Goal: Find specific page/section: Find specific page/section

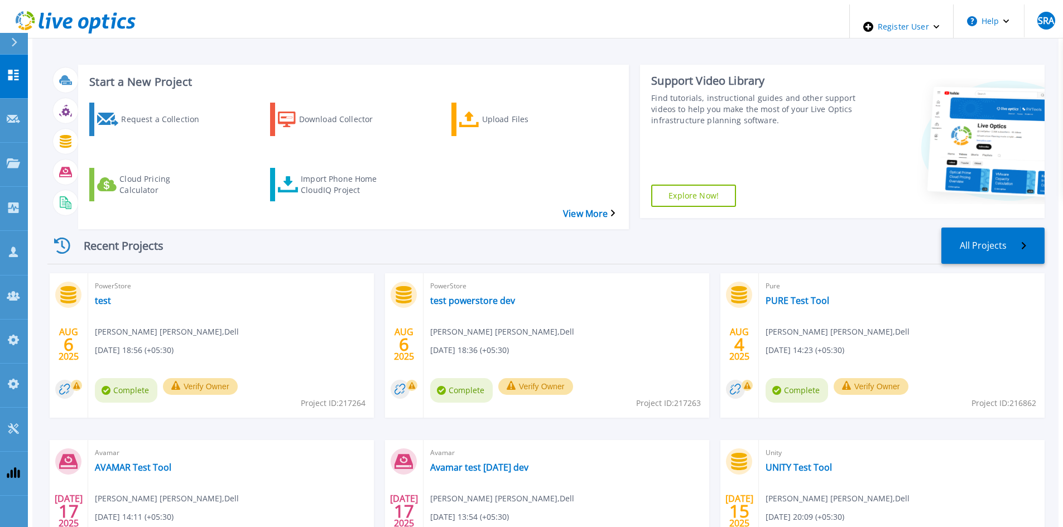
click at [261, 228] on div "Recent Projects All Projects" at bounding box center [545, 246] width 997 height 37
click at [8, 143] on link "Projects Projects" at bounding box center [14, 165] width 28 height 44
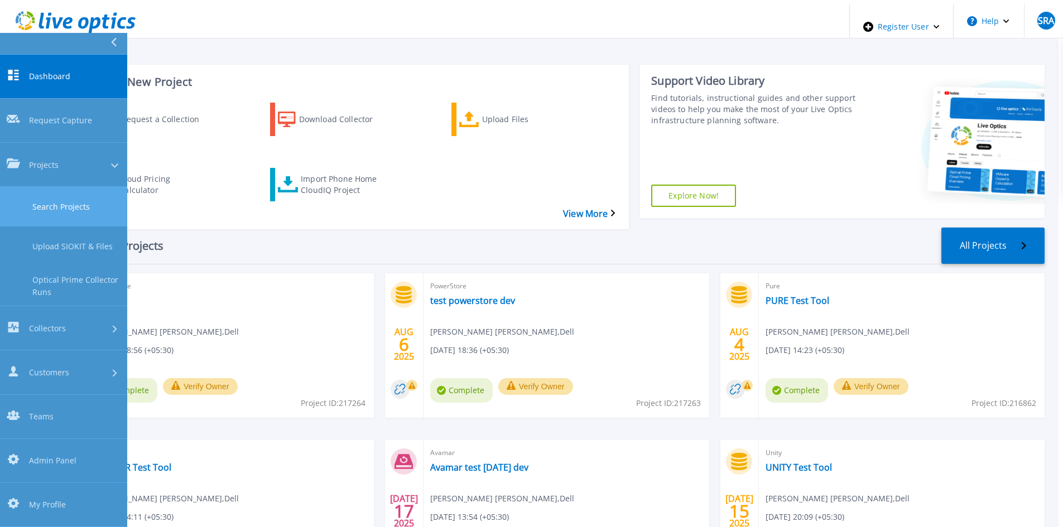
click at [50, 187] on link "Search Projects" at bounding box center [63, 207] width 127 height 40
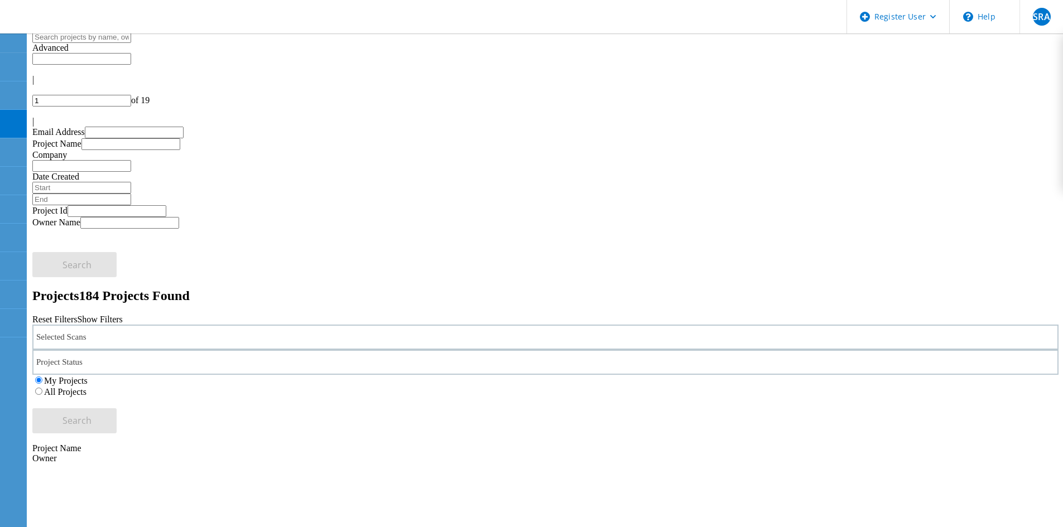
click at [281, 325] on div "Selected Scans" at bounding box center [545, 337] width 1026 height 25
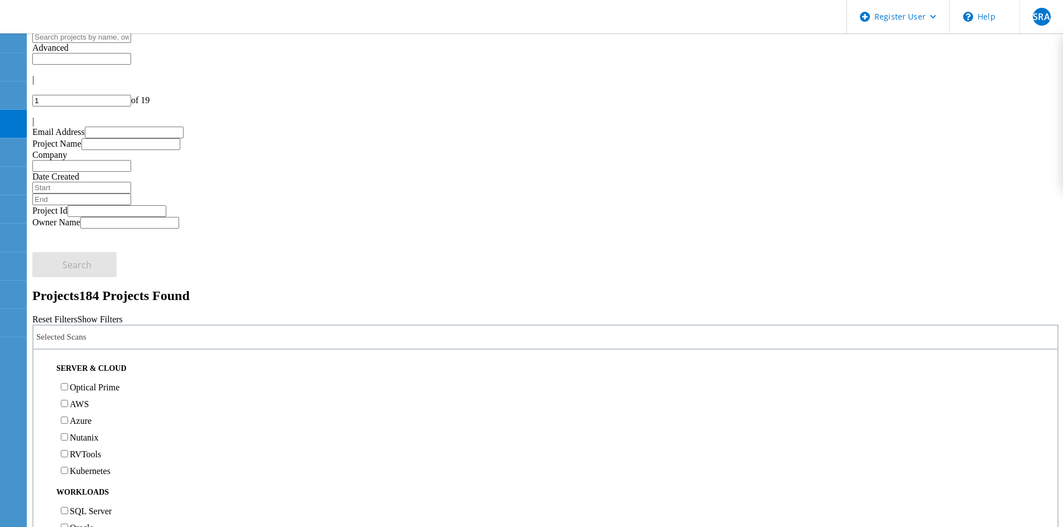
click at [283, 288] on h2 "Projects 184 Projects Found" at bounding box center [545, 295] width 1026 height 15
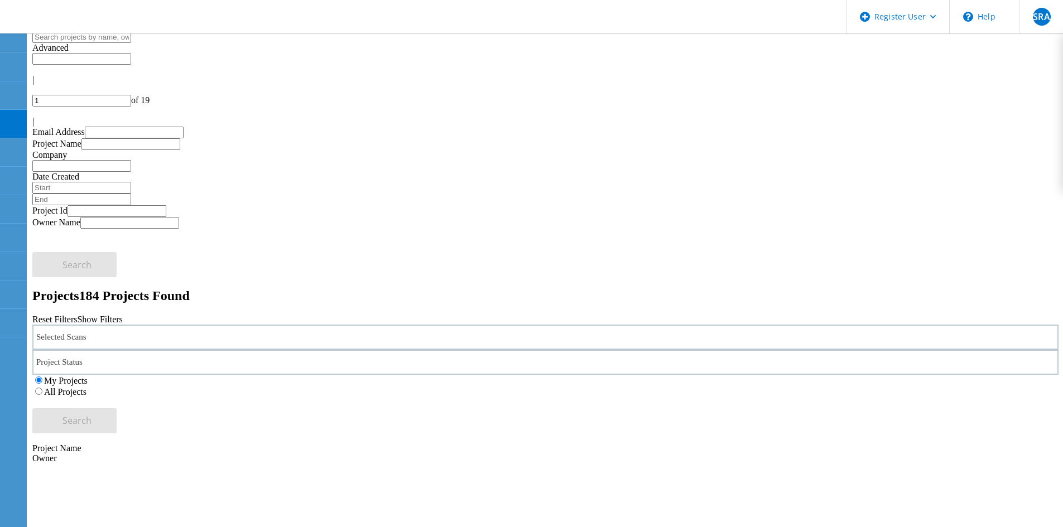
click at [195, 325] on div "Selected Scans" at bounding box center [545, 337] width 1026 height 25
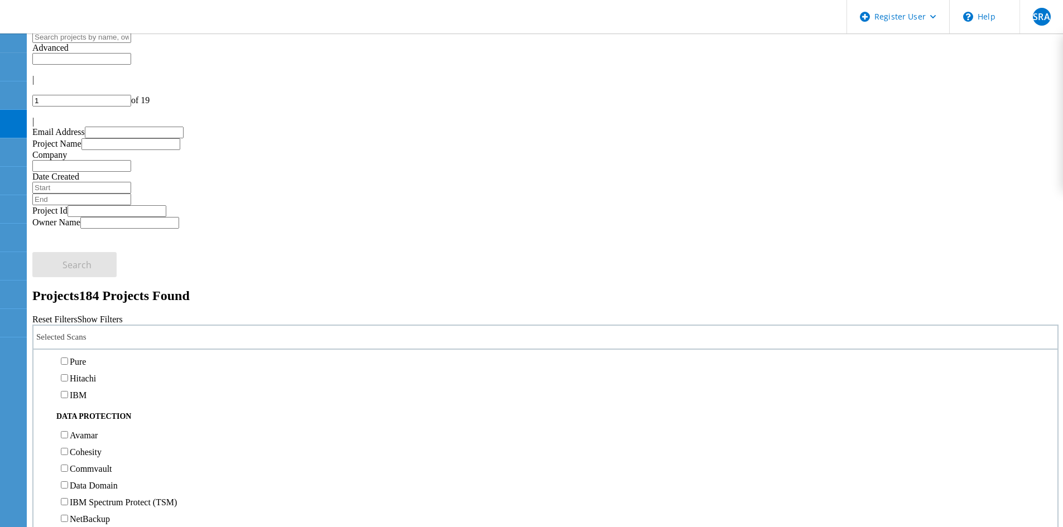
scroll to position [446, 0]
click at [87, 285] on label "3PAR" at bounding box center [80, 289] width 21 height 9
click at [68, 285] on input "3PAR" at bounding box center [64, 288] width 7 height 7
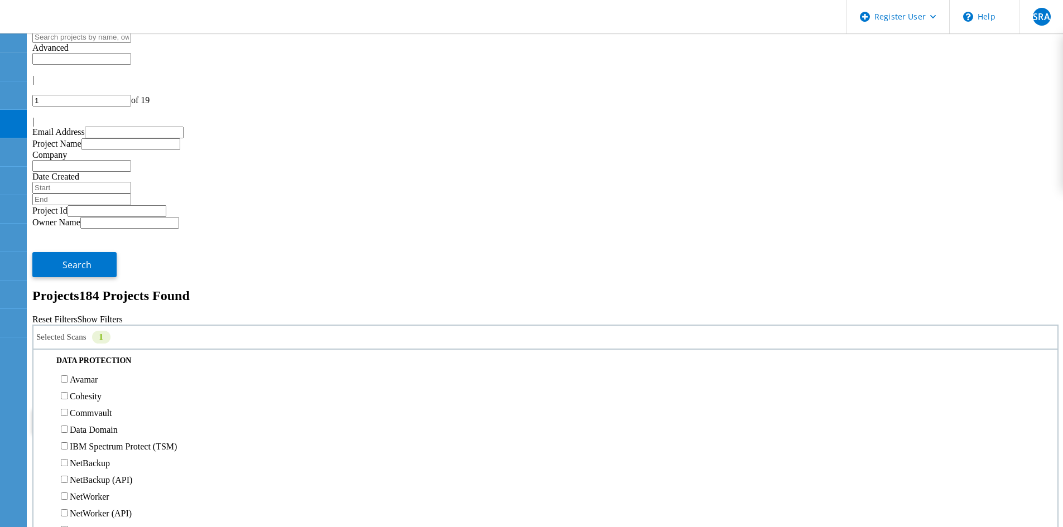
click at [980, 325] on div "Selected Scans 1 Server & Cloud Optical Prime AWS Azure Nutanix RVTools Kuberne…" at bounding box center [545, 379] width 1026 height 109
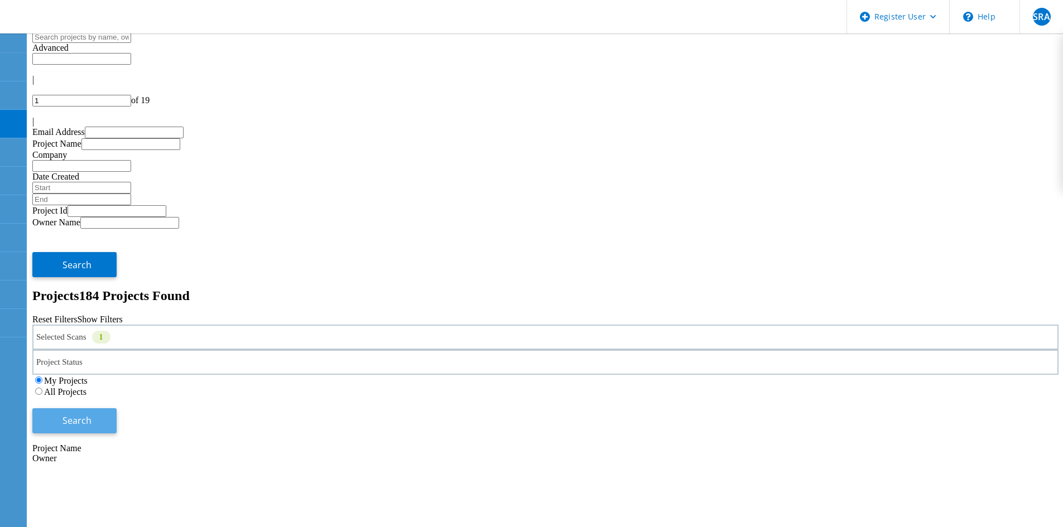
click at [117, 408] on button "Search" at bounding box center [74, 420] width 84 height 25
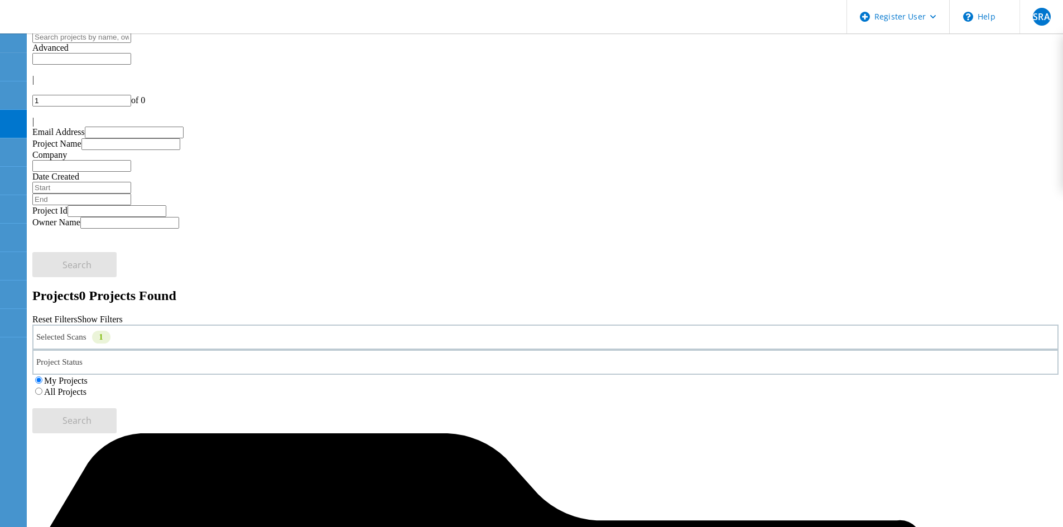
drag, startPoint x: 677, startPoint y: 144, endPoint x: 697, endPoint y: 150, distance: 21.0
click at [678, 375] on div "My Projects All Projects" at bounding box center [545, 386] width 1026 height 22
click at [86, 387] on label "All Projects" at bounding box center [65, 391] width 42 height 9
click at [42, 388] on input "All Projects" at bounding box center [38, 391] width 7 height 7
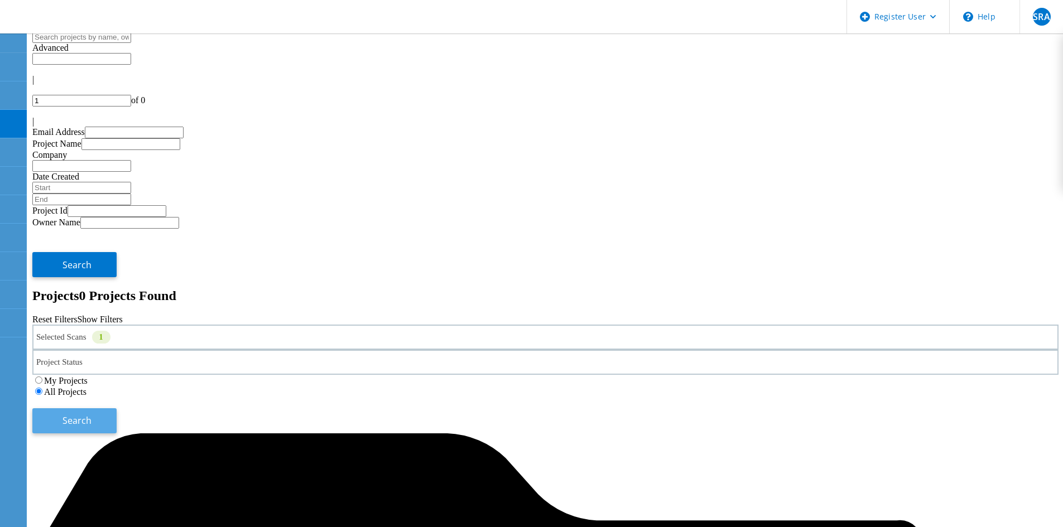
click at [117, 408] on button "Search" at bounding box center [74, 420] width 84 height 25
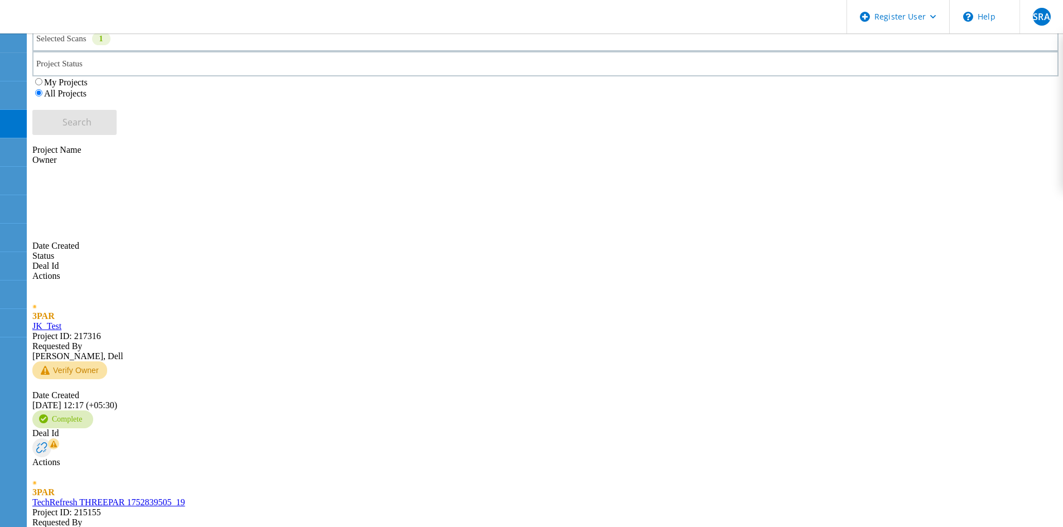
scroll to position [301, 0]
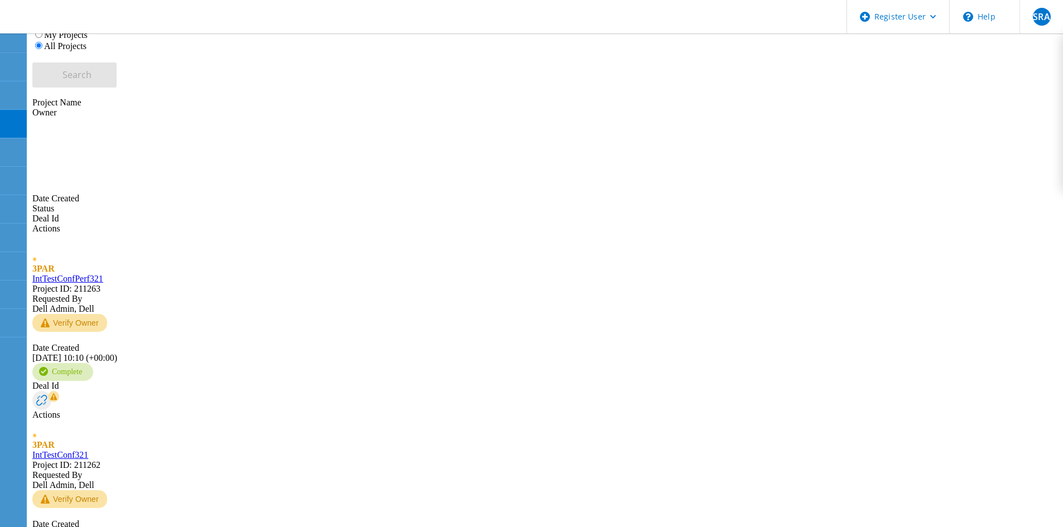
drag, startPoint x: 923, startPoint y: 298, endPoint x: 921, endPoint y: 305, distance: 7.4
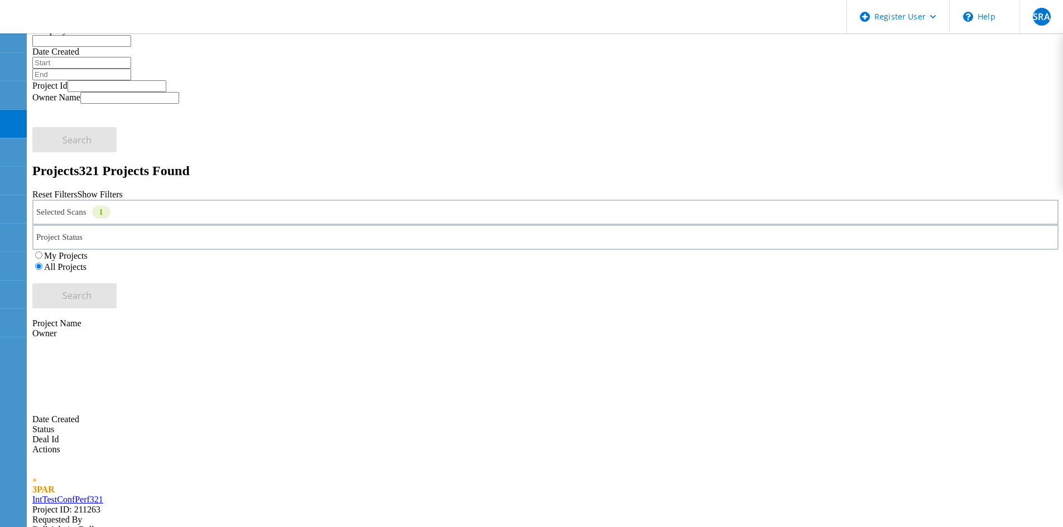
scroll to position [113, 0]
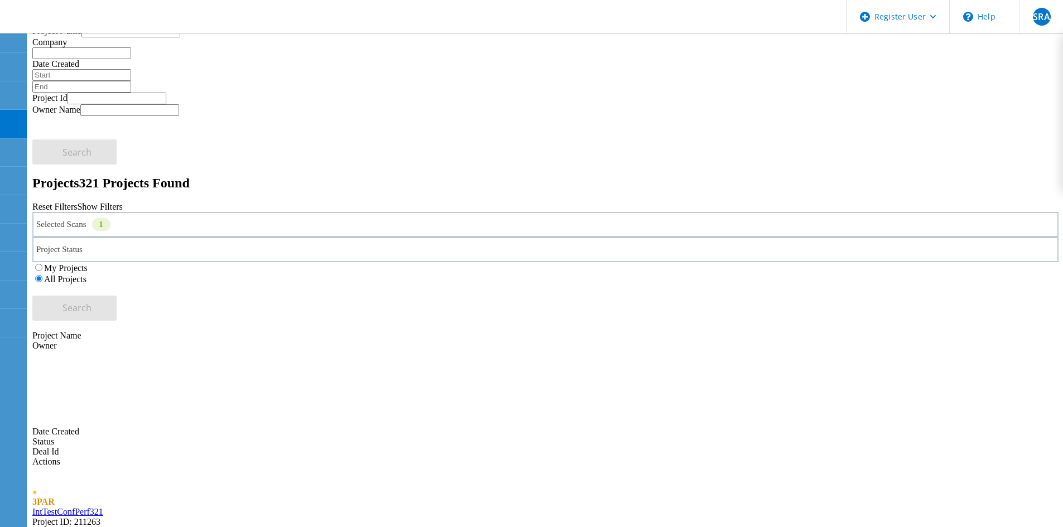
drag, startPoint x: 921, startPoint y: 305, endPoint x: 582, endPoint y: 136, distance: 379.3
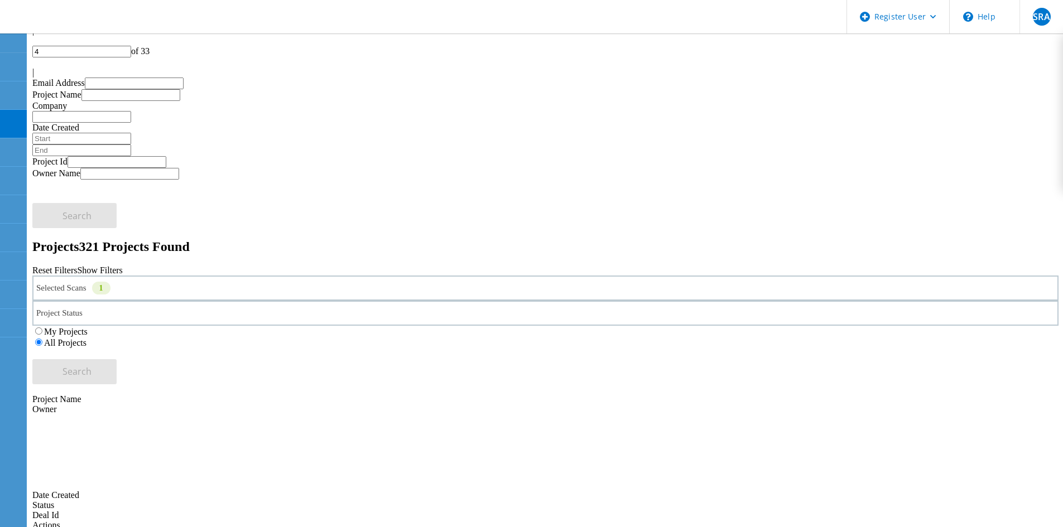
scroll to position [0, 0]
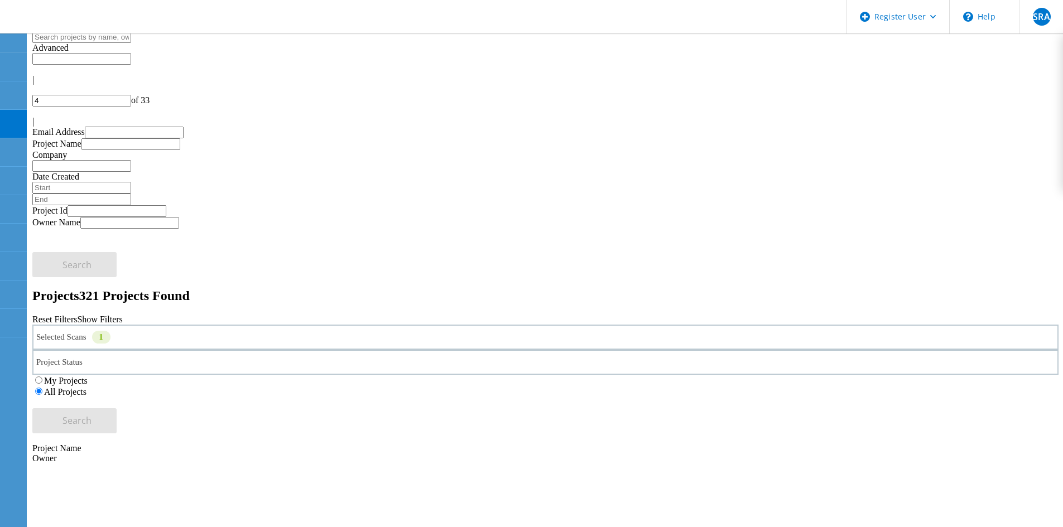
click at [1025, 107] on div at bounding box center [545, 112] width 1026 height 10
click at [224, 325] on div "Selected Scans 1" at bounding box center [545, 337] width 1026 height 25
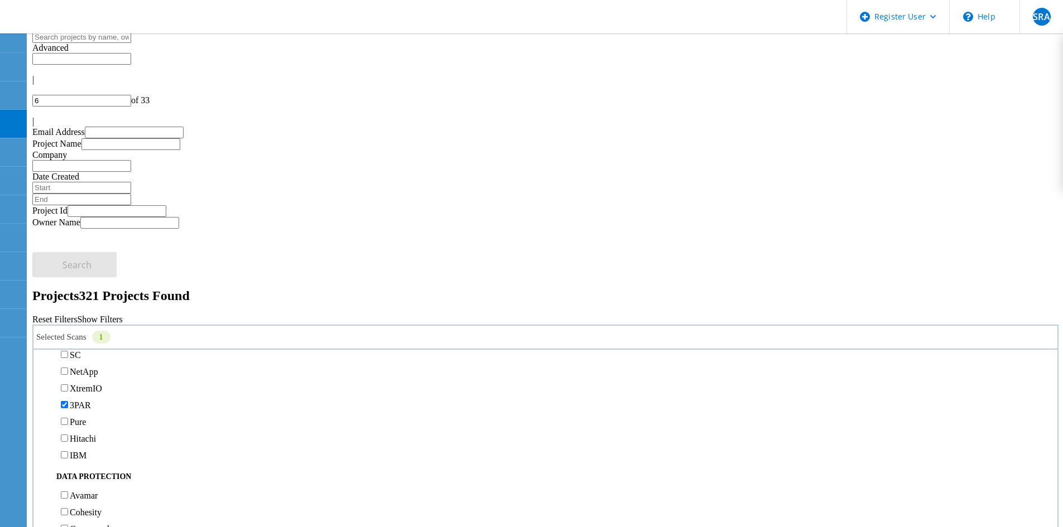
scroll to position [391, 0]
click at [90, 340] on label "3PAR" at bounding box center [80, 344] width 21 height 9
click at [68, 341] on input "3PAR" at bounding box center [64, 344] width 7 height 7
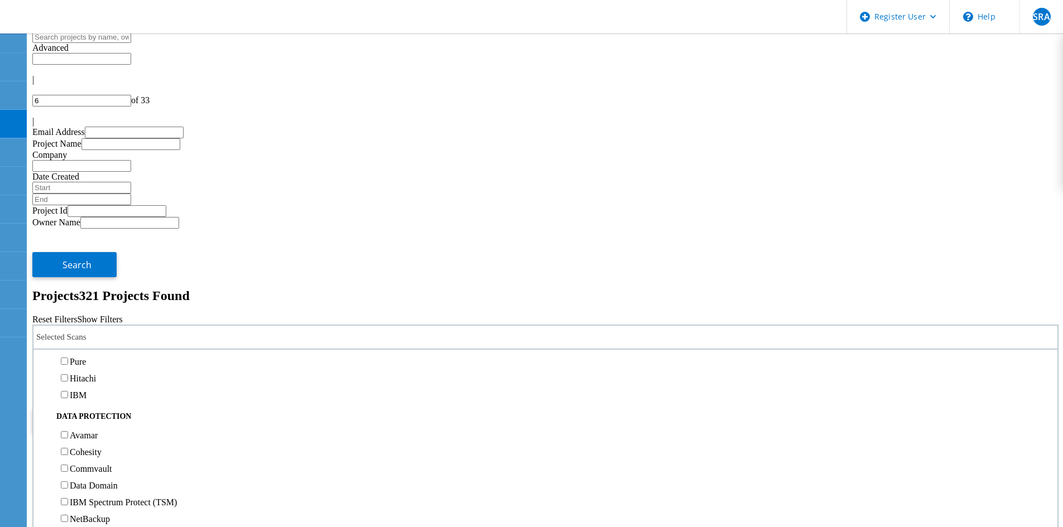
click at [86, 357] on label "Pure" at bounding box center [78, 361] width 16 height 9
click at [68, 358] on input "Pure" at bounding box center [64, 361] width 7 height 7
click at [876, 375] on div "My Projects All Projects" at bounding box center [545, 386] width 1026 height 22
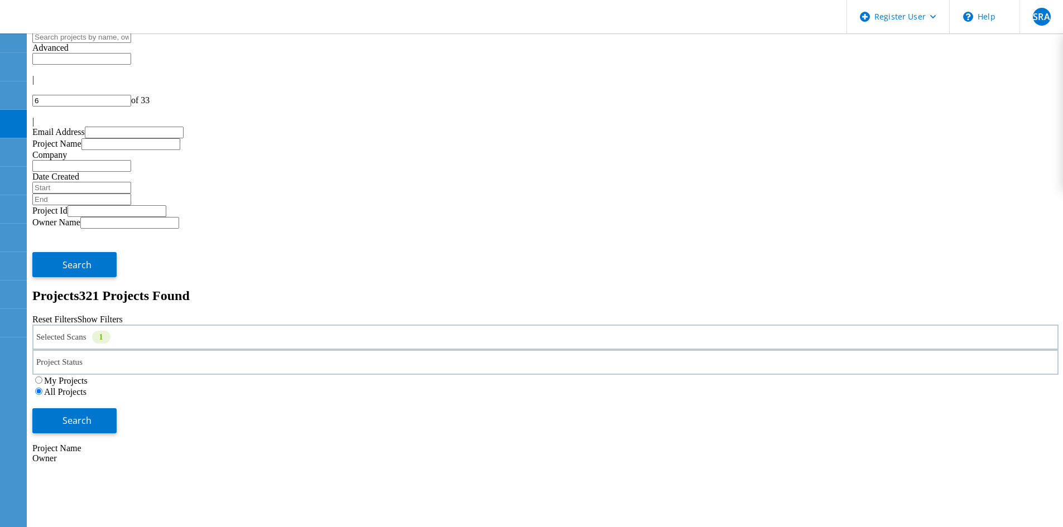
click at [877, 375] on div "My Projects All Projects" at bounding box center [545, 386] width 1026 height 22
click at [117, 408] on button "Search" at bounding box center [74, 420] width 84 height 25
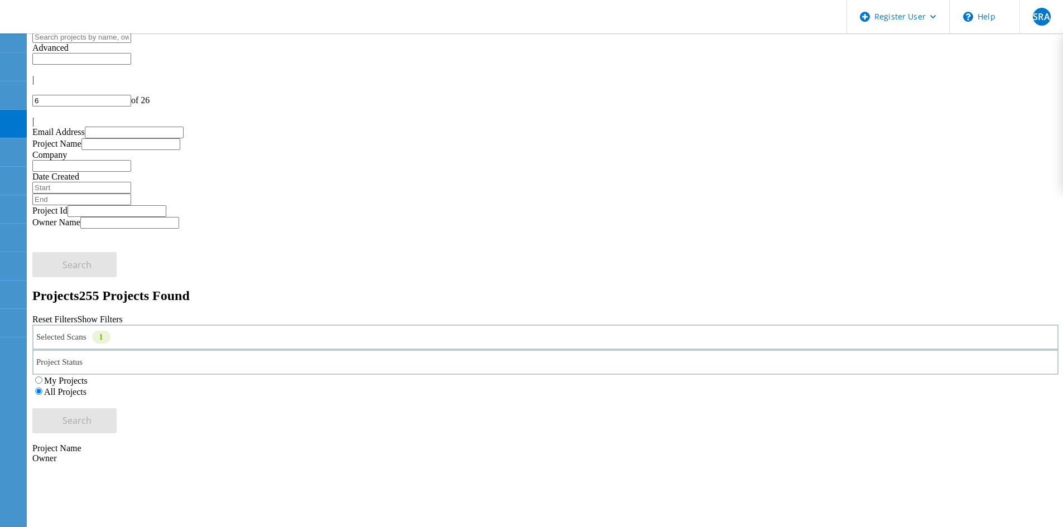
drag, startPoint x: 1046, startPoint y: 59, endPoint x: 1040, endPoint y: 60, distance: 5.7
click at [1042, 117] on div "|" at bounding box center [545, 122] width 1026 height 10
drag, startPoint x: 133, startPoint y: 224, endPoint x: 240, endPoint y: 381, distance: 189.1
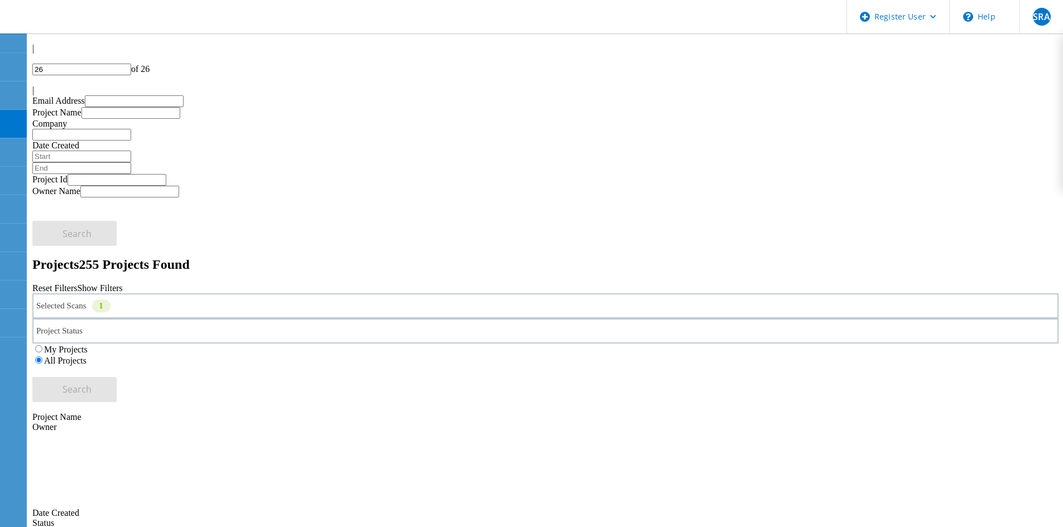
scroll to position [47, 0]
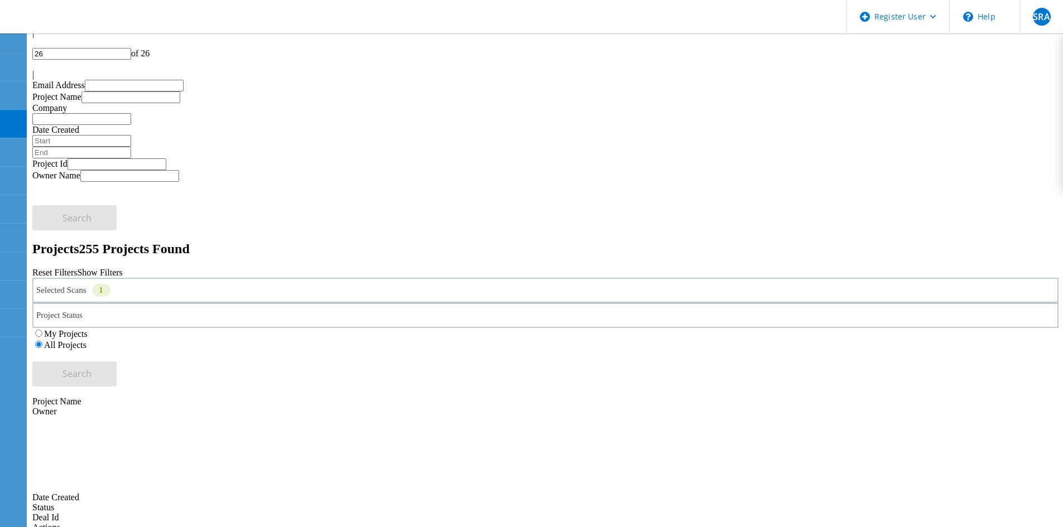
drag, startPoint x: 147, startPoint y: 374, endPoint x: 139, endPoint y: 369, distance: 9.8
click at [918, 48] on div at bounding box center [545, 43] width 1026 height 10
type input "25"
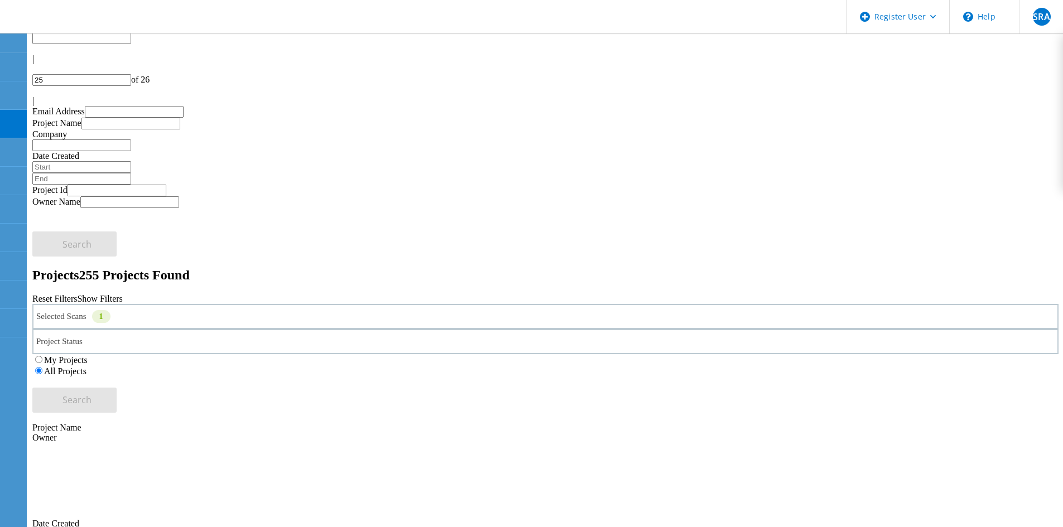
scroll to position [0, 0]
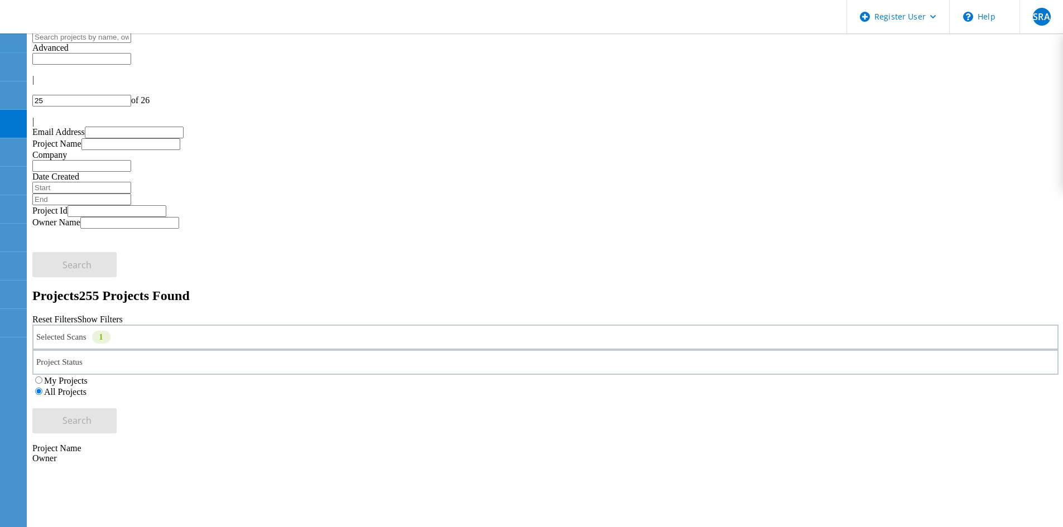
click at [193, 325] on div "Selected Scans 1" at bounding box center [545, 337] width 1026 height 25
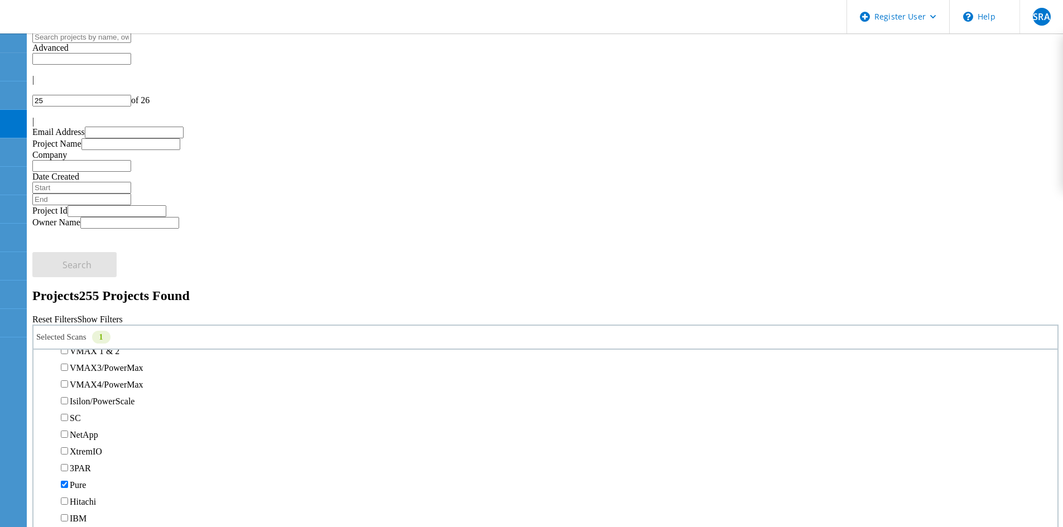
scroll to position [391, 0]
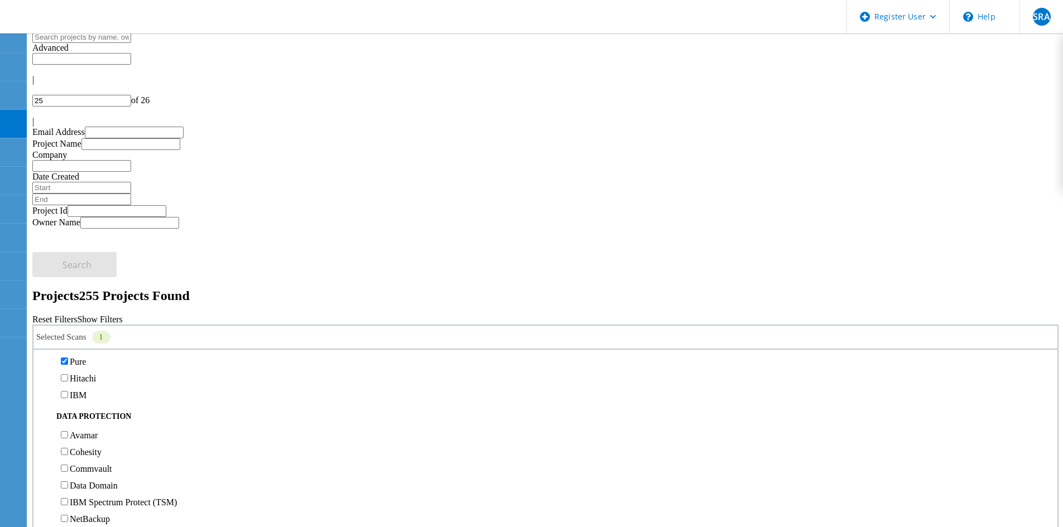
click at [86, 357] on label "Pure" at bounding box center [78, 361] width 16 height 9
click at [68, 358] on input "Pure" at bounding box center [64, 361] width 7 height 7
click at [90, 340] on label "3PAR" at bounding box center [80, 344] width 21 height 9
click at [68, 341] on input "3PAR" at bounding box center [64, 344] width 7 height 7
click at [117, 408] on button "Search" at bounding box center [74, 420] width 84 height 25
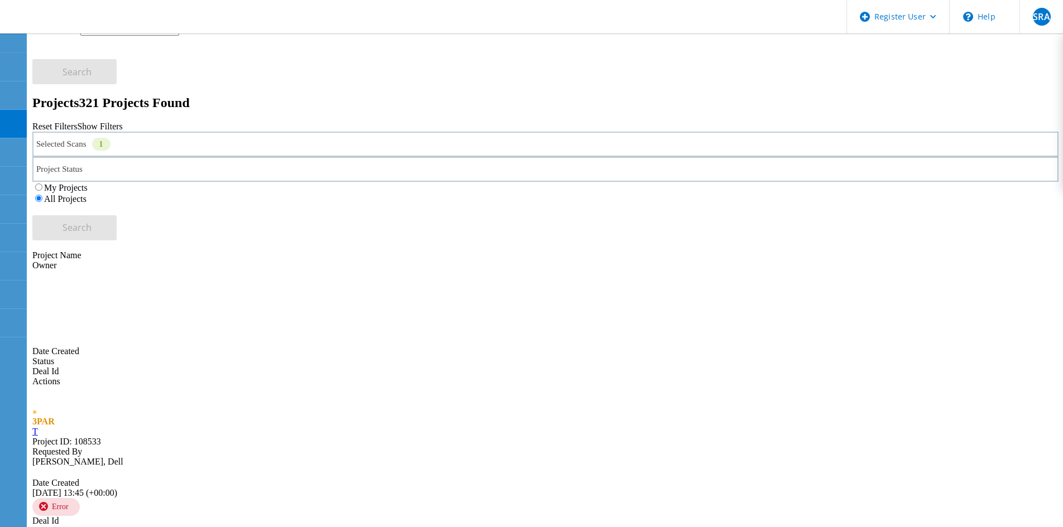
scroll to position [279, 0]
